Goal: Task Accomplishment & Management: Manage account settings

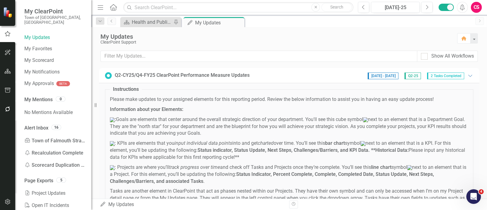
click at [9, 198] on button "button" at bounding box center [8, 201] width 14 height 13
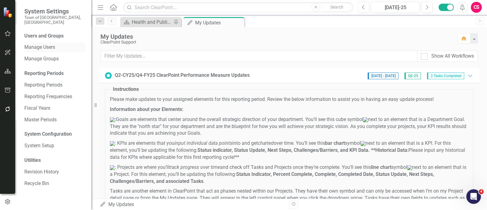
click at [48, 44] on link "Manage Users" at bounding box center [54, 47] width 61 height 7
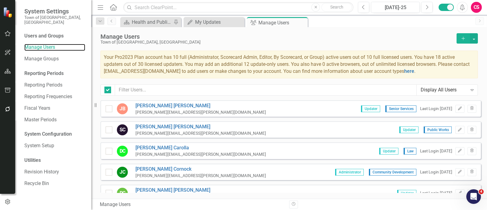
checkbox input "false"
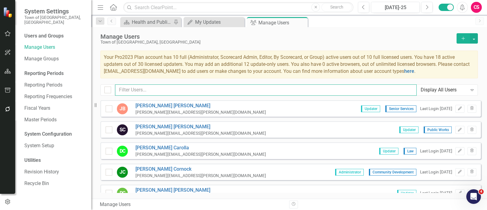
click at [249, 88] on input "text" at bounding box center [265, 89] width 301 height 11
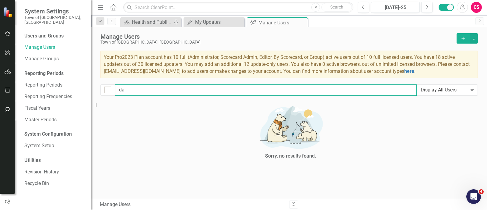
type input "d"
checkbox input "false"
type input "[PERSON_NAME]"
checkbox input "false"
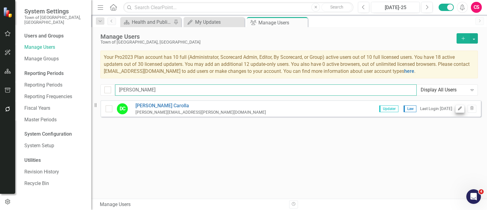
type input "[PERSON_NAME]"
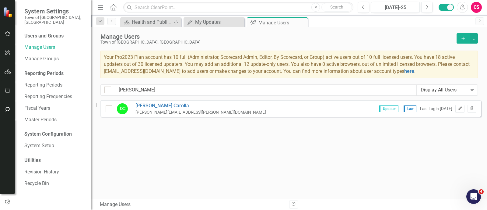
click at [458, 109] on icon "Edit" at bounding box center [459, 108] width 5 height 4
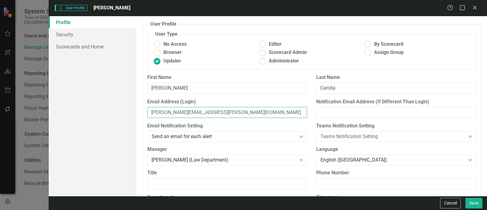
drag, startPoint x: 231, startPoint y: 110, endPoint x: 74, endPoint y: 109, distance: 157.2
click at [74, 109] on div "Profile Security Scorecards and Home User Profile ClearPoint has a wealth of op…" at bounding box center [268, 105] width 438 height 179
click at [456, 203] on button "Cancel" at bounding box center [450, 202] width 21 height 11
